Goal: Browse casually: Explore the website without a specific task or goal

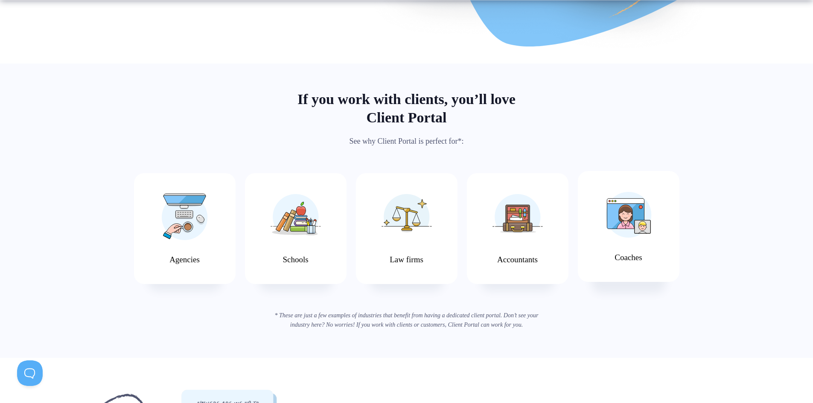
click at [624, 235] on img at bounding box center [629, 215] width 46 height 46
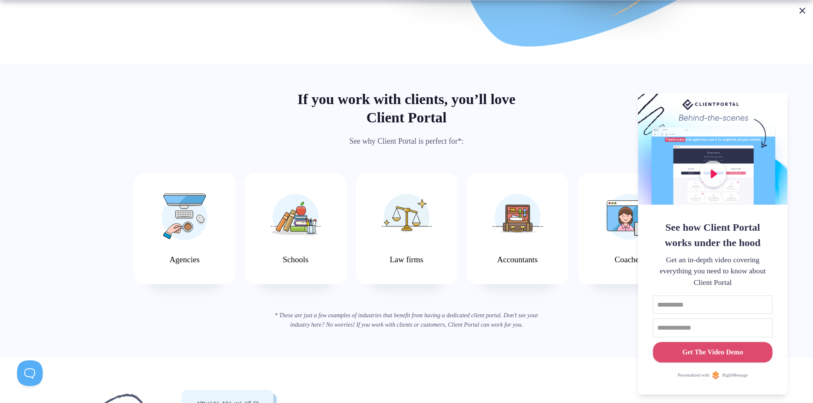
click at [802, 6] on button at bounding box center [802, 11] width 10 height 10
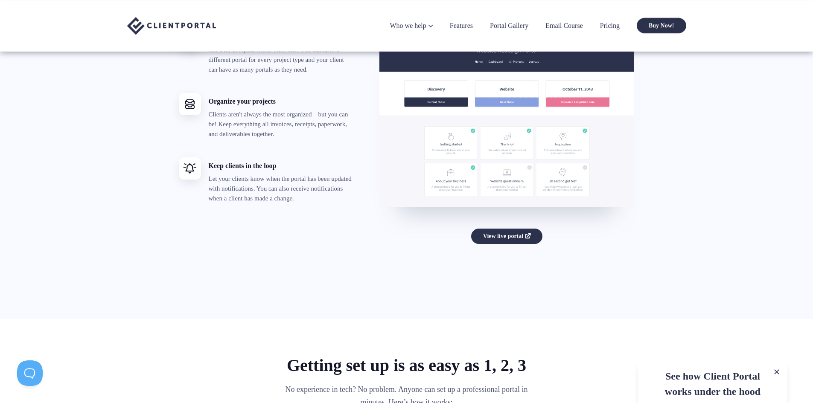
scroll to position [1527, 0]
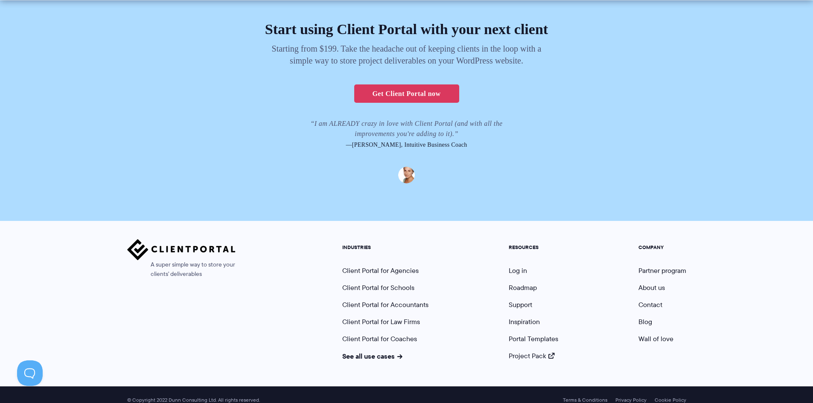
scroll to position [2023, 0]
